Goal: Task Accomplishment & Management: Use online tool/utility

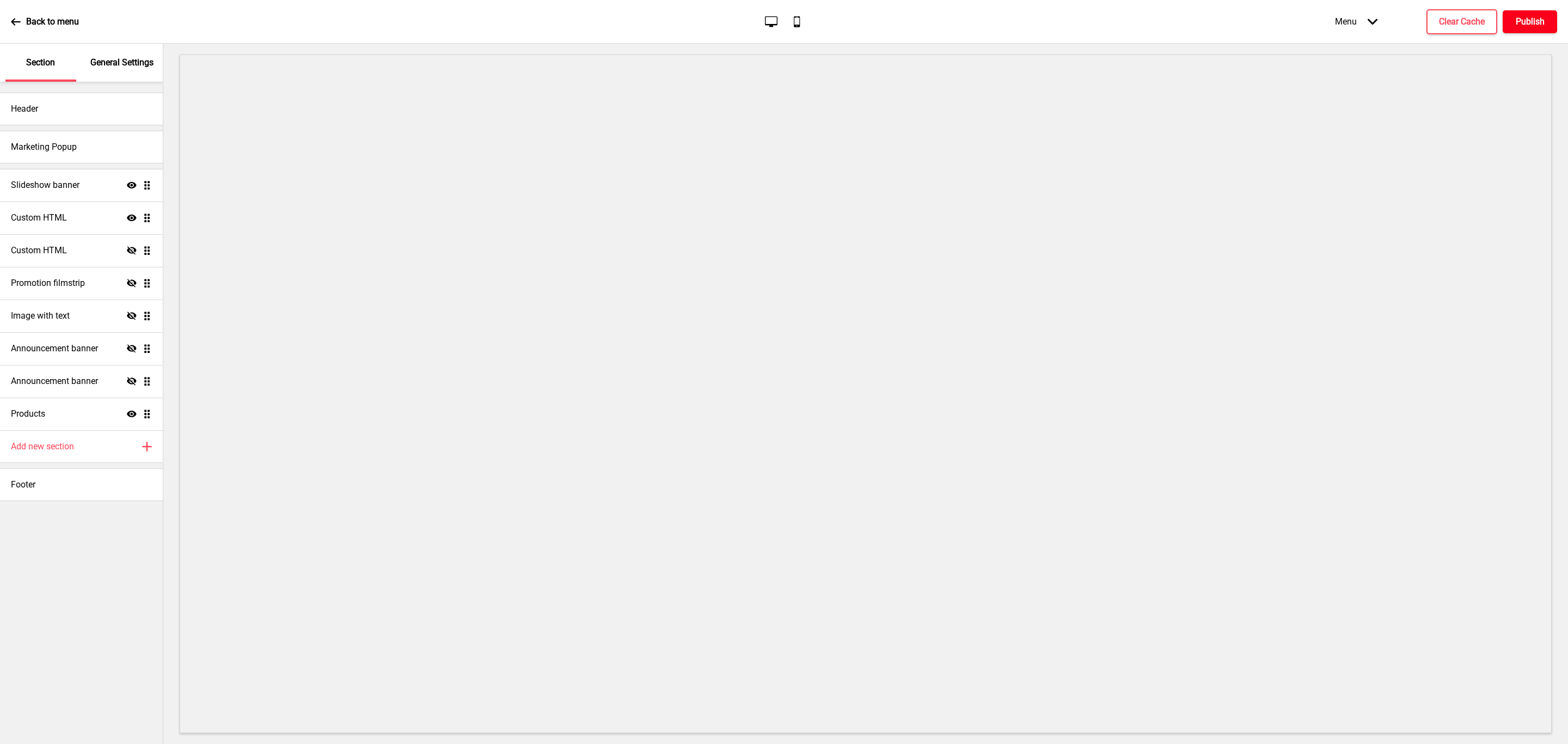
click at [1545, 23] on button "Publish" at bounding box center [1529, 21] width 55 height 23
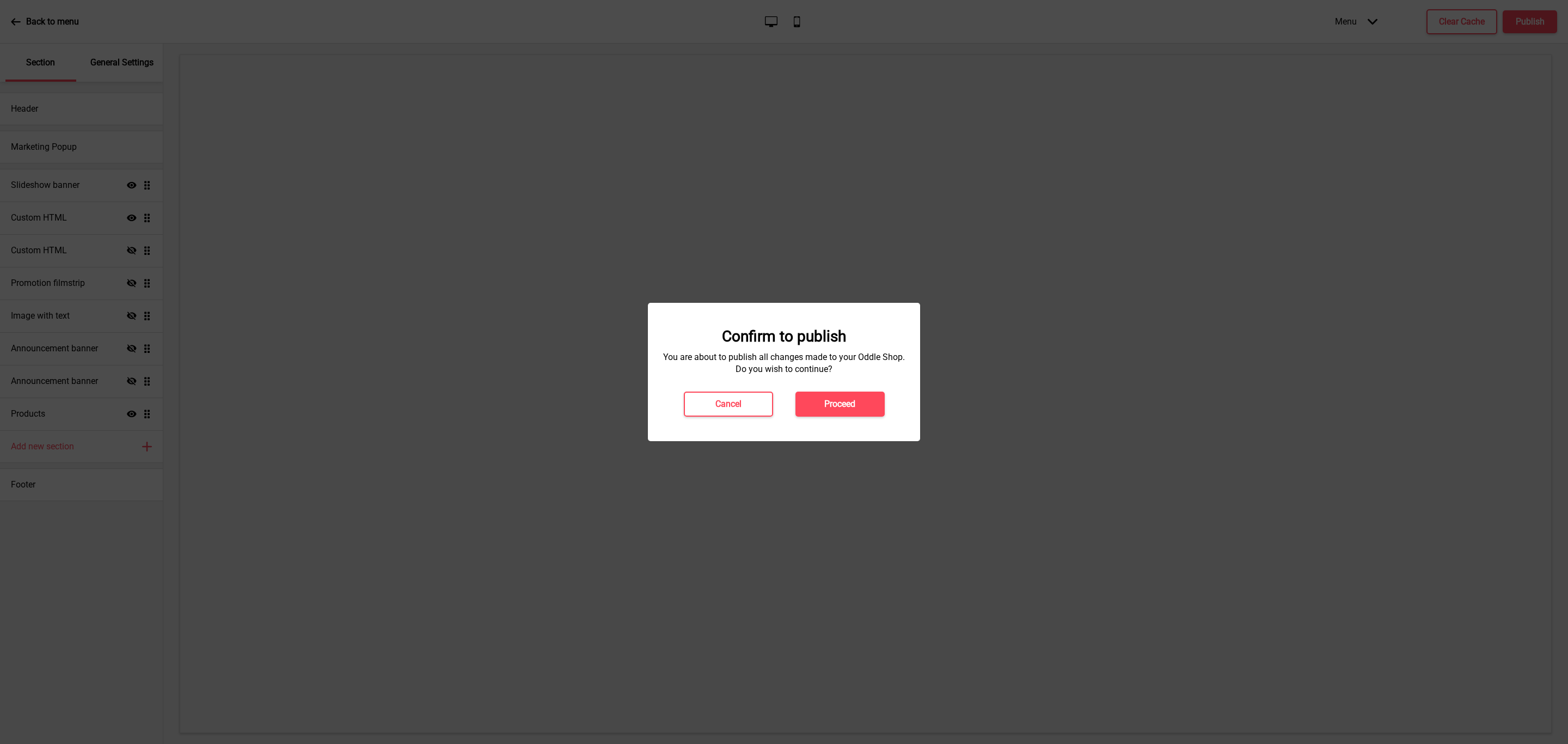
click at [832, 417] on div "Confirm to publish You are about to publish all changes made to your Oddle Shop…" at bounding box center [784, 372] width 272 height 139
click at [843, 404] on h4 "Proceed" at bounding box center [839, 404] width 31 height 12
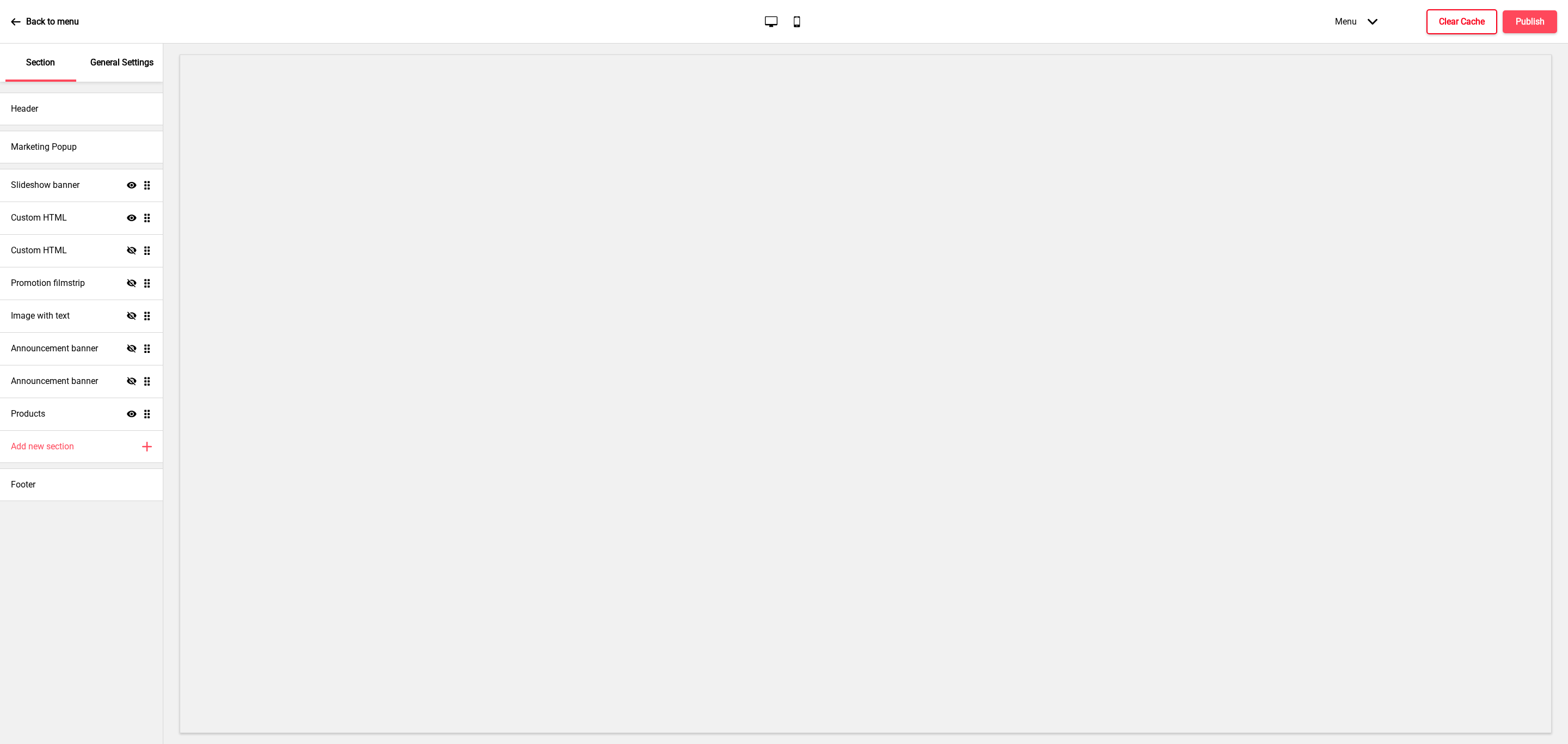
click at [1441, 31] on button "Clear Cache" at bounding box center [1461, 22] width 71 height 25
click at [1539, 5] on div "Menu Arrow down Product Page Store Information Checkout Thank you Terms & Condi…" at bounding box center [1424, 21] width 266 height 32
